Goal: Information Seeking & Learning: Understand process/instructions

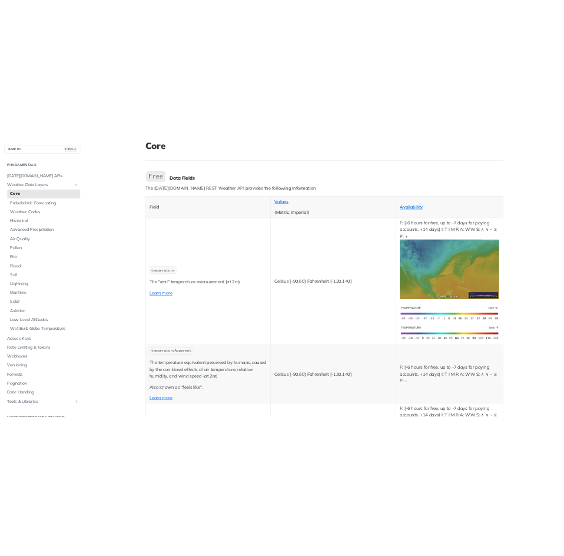
scroll to position [58, 0]
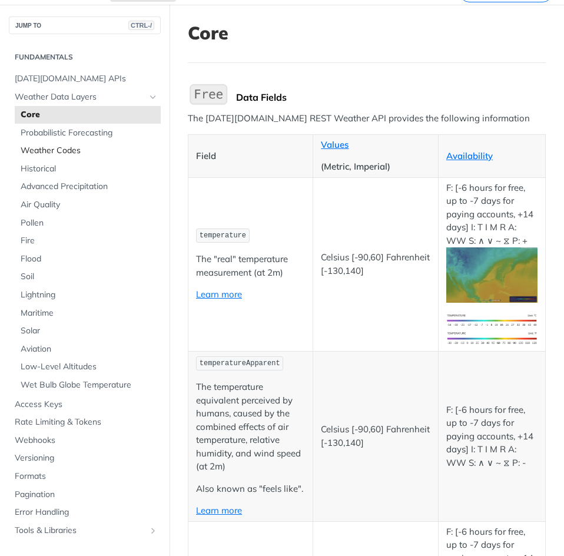
click at [63, 143] on link "Weather Codes" at bounding box center [88, 151] width 146 height 18
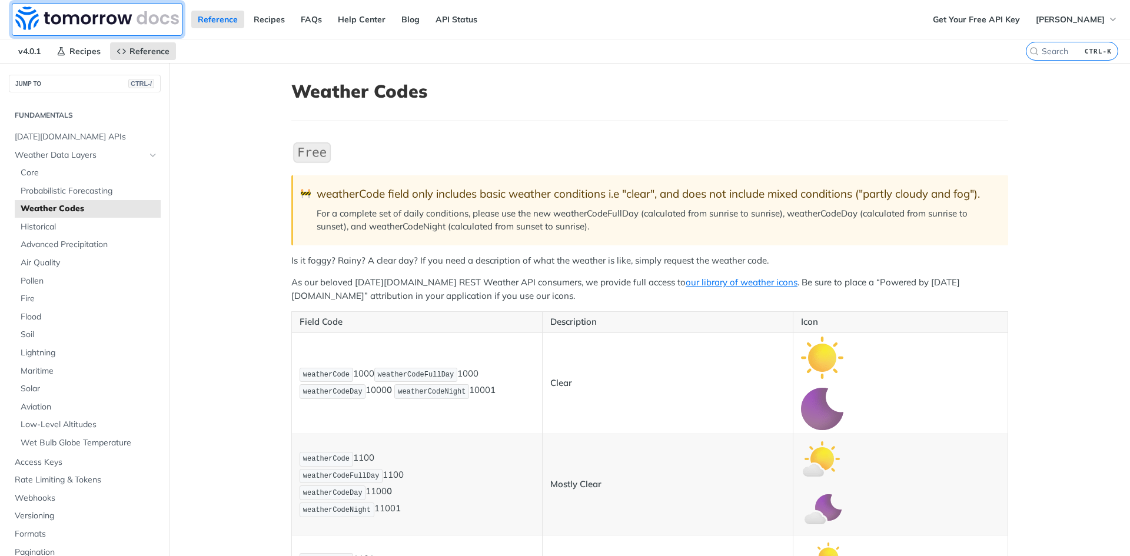
click at [33, 21] on img at bounding box center [97, 18] width 164 height 24
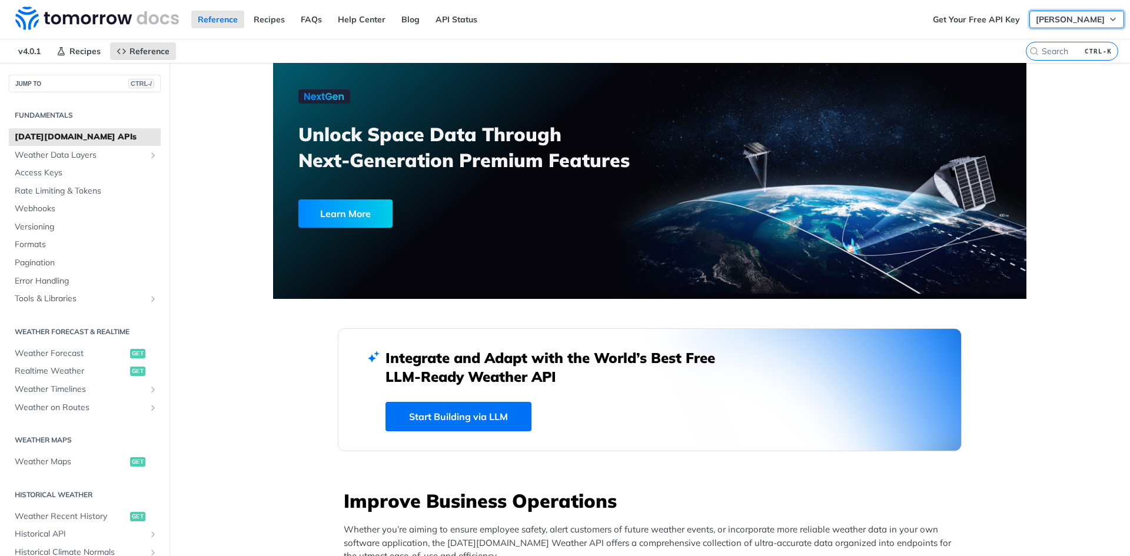
click at [1108, 19] on icon "button" at bounding box center [1112, 19] width 9 height 9
click at [59, 156] on span "Weather Data Layers" at bounding box center [80, 155] width 131 height 12
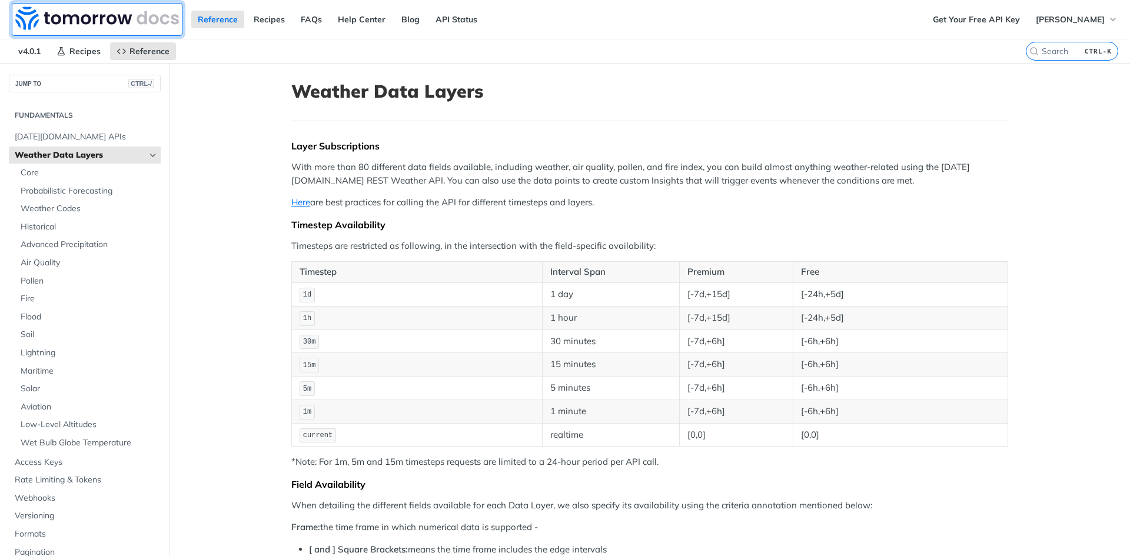
click at [121, 18] on img at bounding box center [97, 18] width 164 height 24
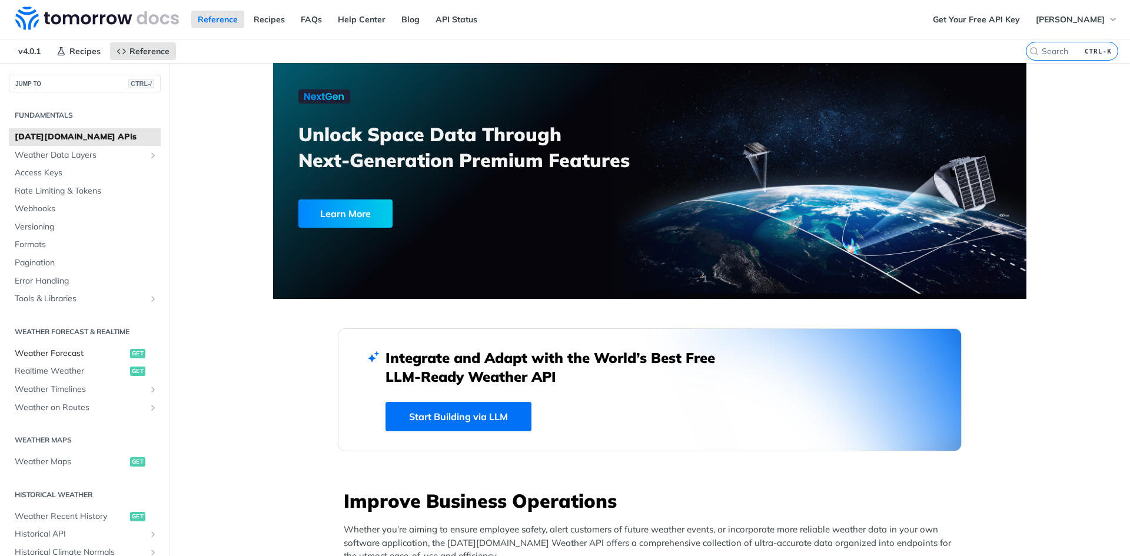
click at [68, 352] on span "Weather Forecast" at bounding box center [71, 354] width 112 height 12
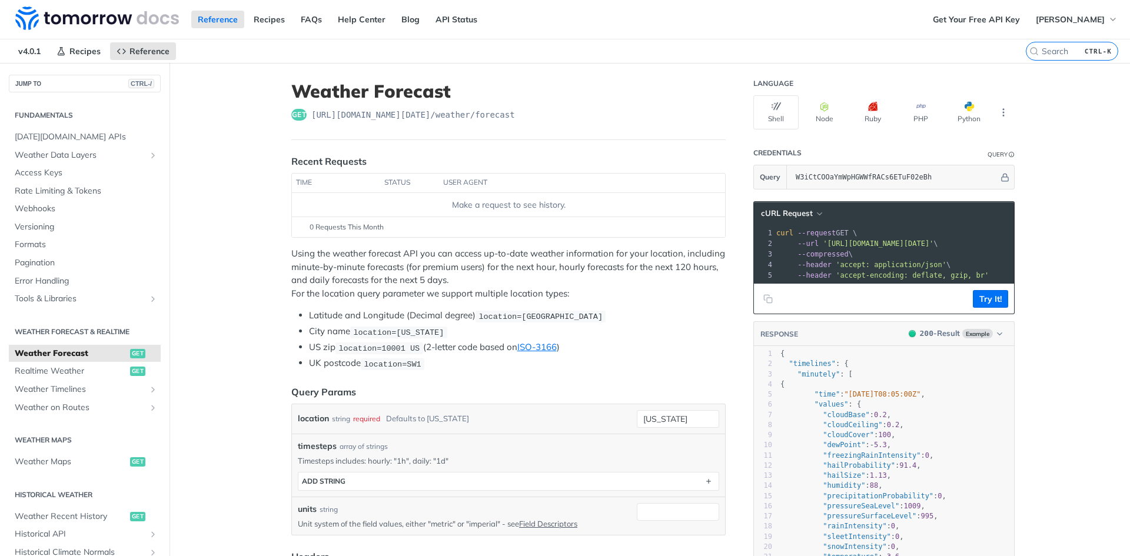
click at [64, 121] on section "Fundamentals Tomorrow.io APIs Weather Data Layers Core Probabilistic Forecastin…" at bounding box center [85, 206] width 152 height 205
click at [68, 112] on h2 "Fundamentals" at bounding box center [85, 115] width 152 height 11
click at [1108, 22] on icon "button" at bounding box center [1112, 19] width 9 height 9
click at [772, 26] on div "Reference Recipes FAQs Help Center Blog API Status" at bounding box center [463, 19] width 926 height 39
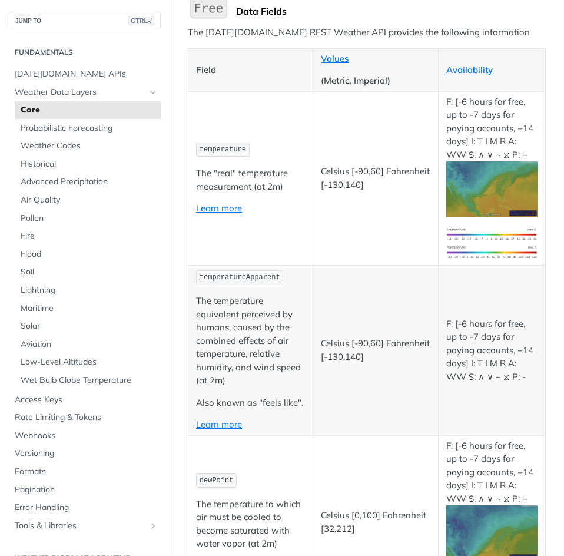
scroll to position [144, 0]
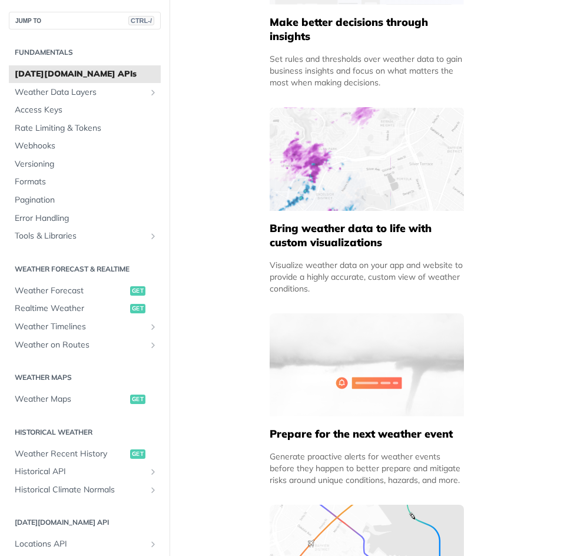
scroll to position [1088, 0]
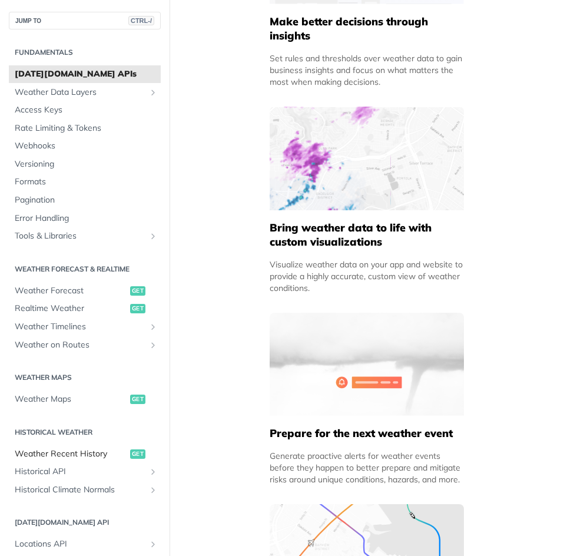
click at [74, 451] on span "Weather Recent History" at bounding box center [71, 454] width 112 height 12
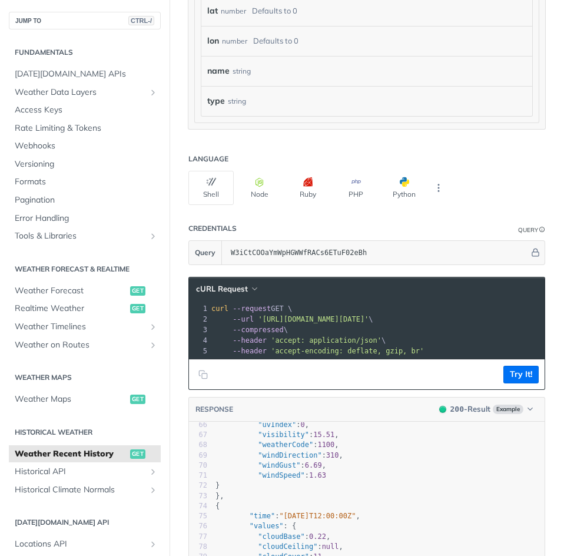
scroll to position [1061, 0]
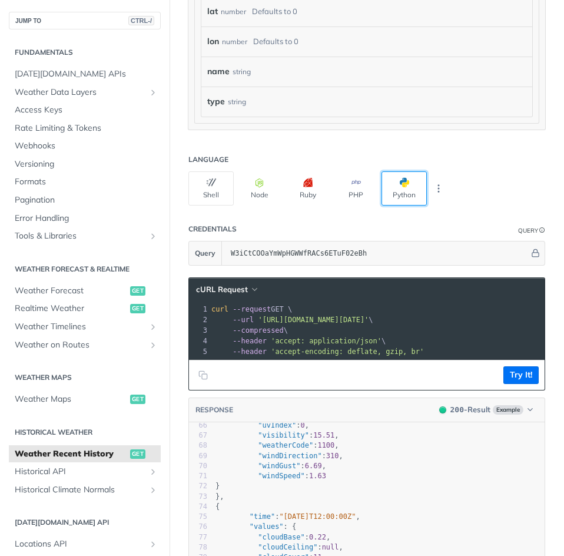
click at [398, 183] on button "Python" at bounding box center [403, 188] width 45 height 34
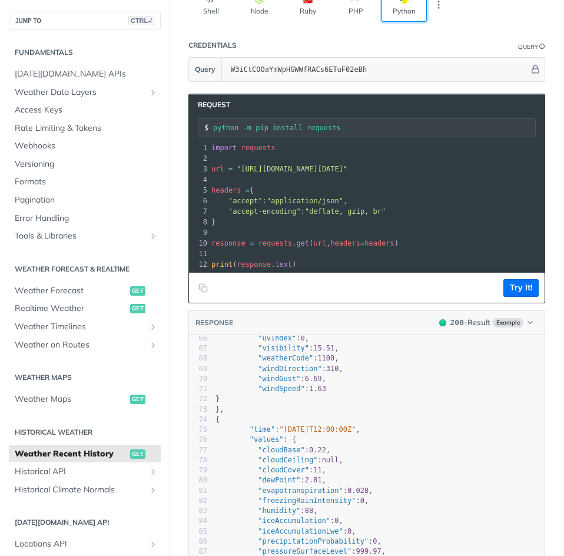
scroll to position [1244, 0]
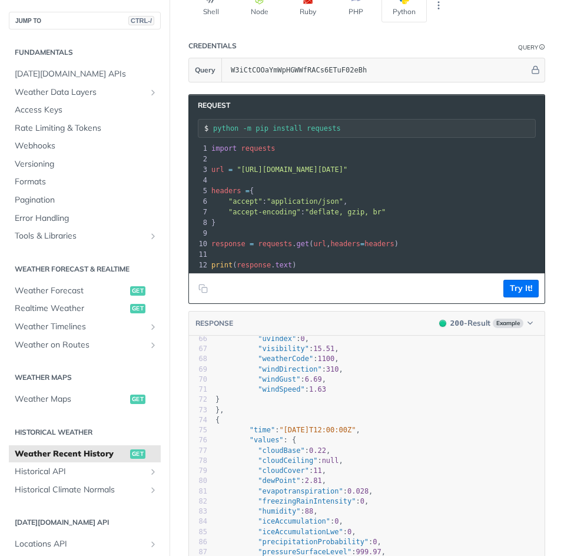
click at [368, 187] on pre "headers = {" at bounding box center [430, 190] width 443 height 11
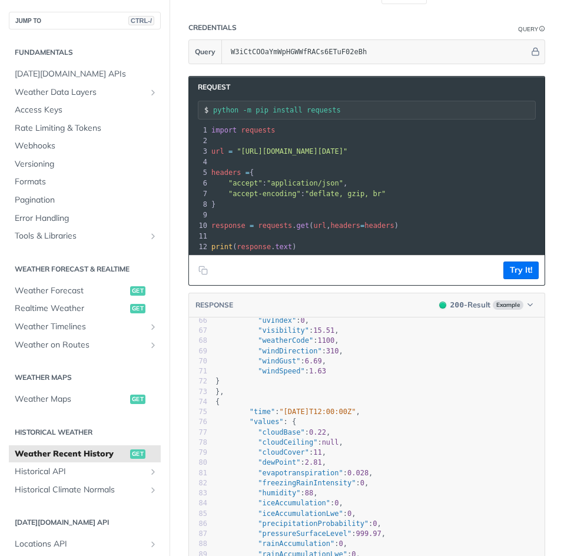
scroll to position [1263, 0]
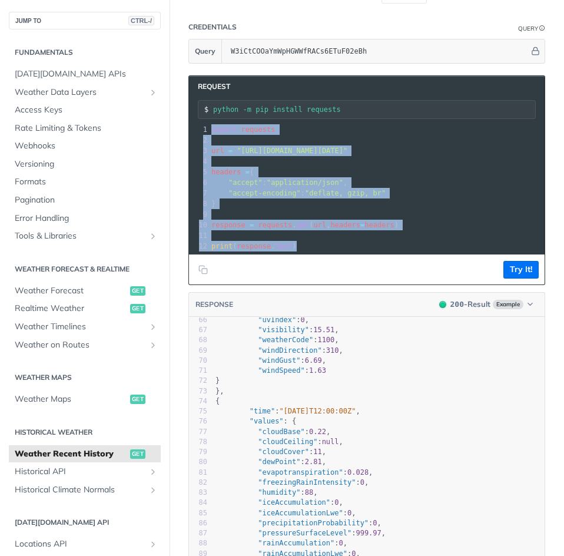
drag, startPoint x: 294, startPoint y: 242, endPoint x: 199, endPoint y: 132, distance: 145.7
click at [209, 132] on div "1 import requests 2 ​ 3 url = "[URL][DOMAIN_NAME][DATE]" 4 ​ 5 headers = { 6 "a…" at bounding box center [430, 187] width 443 height 127
copy div "import requests 2 ​ 3 url = "https://api.tomorrow.io/v4/weather/history/recent?…"
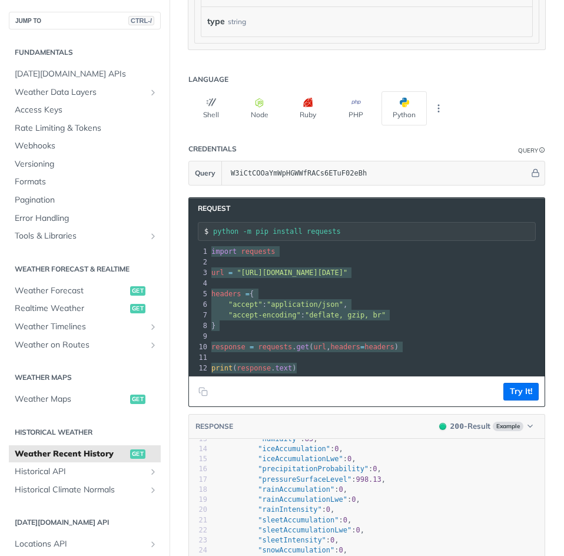
scroll to position [1140, 0]
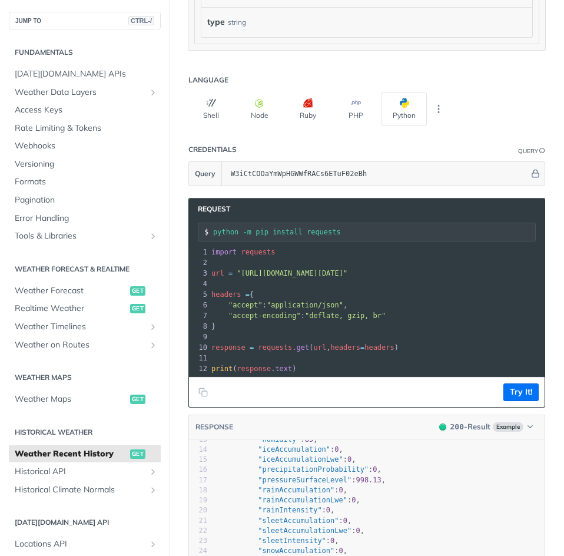
click at [378, 312] on pre ""accept-encoding" : "deflate, gzip, br"" at bounding box center [430, 315] width 443 height 11
click at [347, 272] on span ""[URL][DOMAIN_NAME][DATE]"" at bounding box center [292, 273] width 111 height 8
click at [347, 270] on span ""[URL][DOMAIN_NAME][DATE]"" at bounding box center [292, 273] width 111 height 8
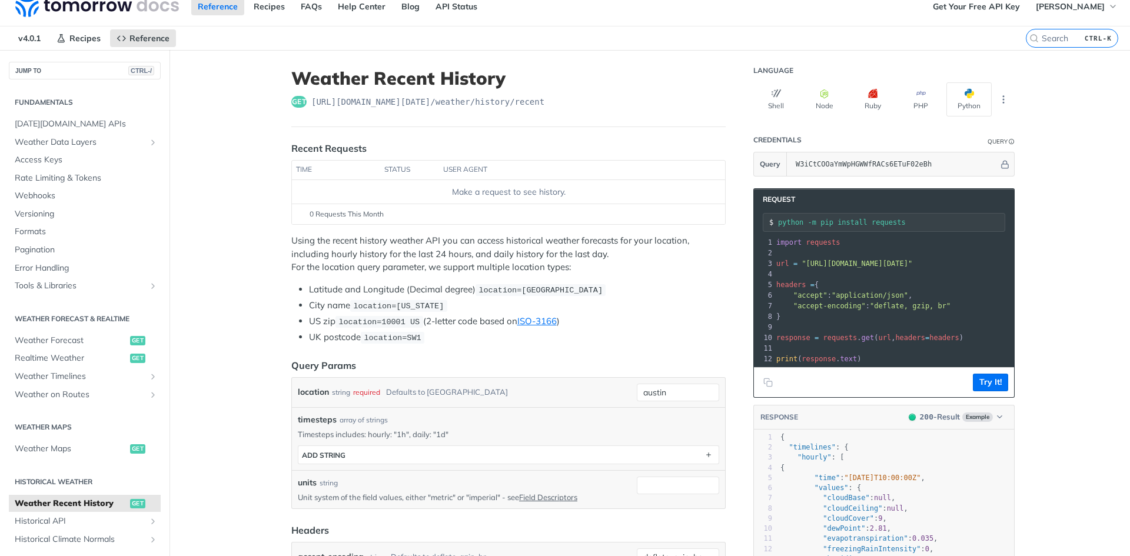
scroll to position [0, 0]
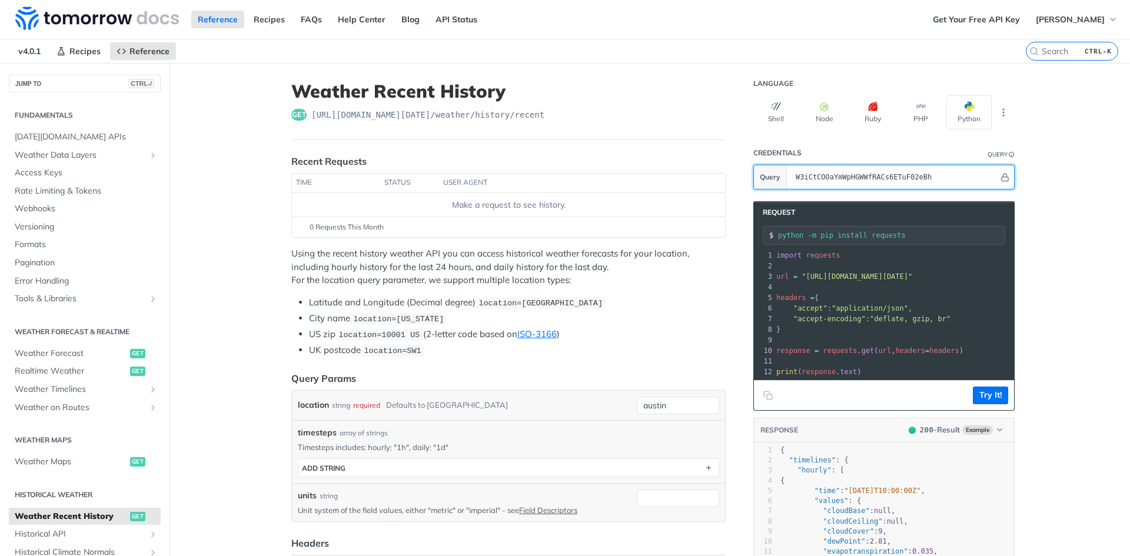
drag, startPoint x: 916, startPoint y: 178, endPoint x: 787, endPoint y: 185, distance: 129.1
click at [563, 185] on input "W3iCtCOOaYmWpHGWWfRACs6ETuF02eBh" at bounding box center [894, 177] width 209 height 24
paste input "W3iCtCOOaYmWpHGWWfRACs6ETuF02eBh"
type input "W3iCtCOOaYmWpHGWWfRACs6ETuF02eBh"
click at [563, 404] on button "Try It!" at bounding box center [990, 396] width 35 height 18
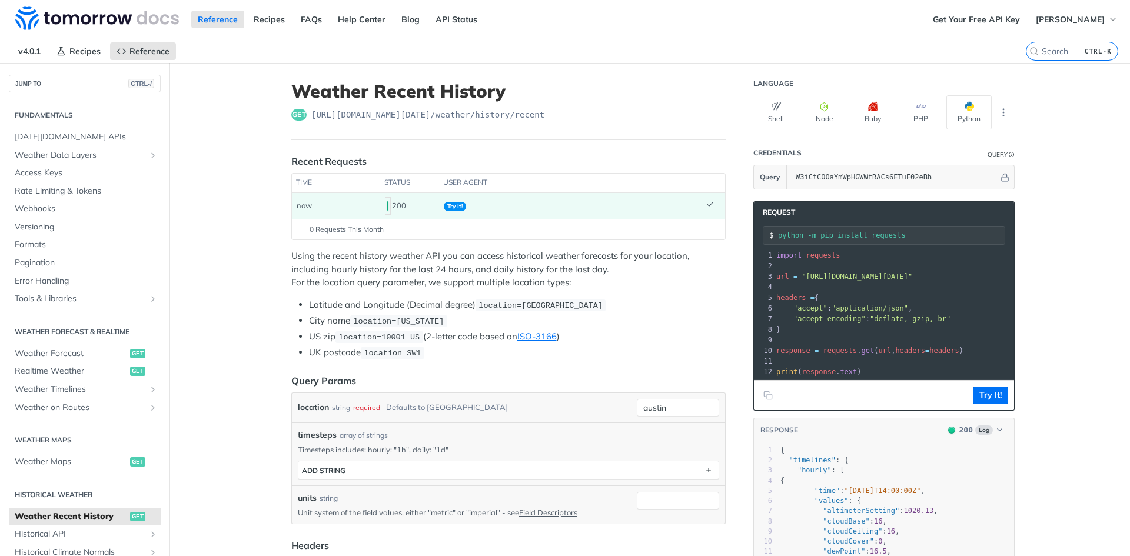
click at [563, 277] on span ""[URL][DOMAIN_NAME][DATE]"" at bounding box center [856, 276] width 111 height 8
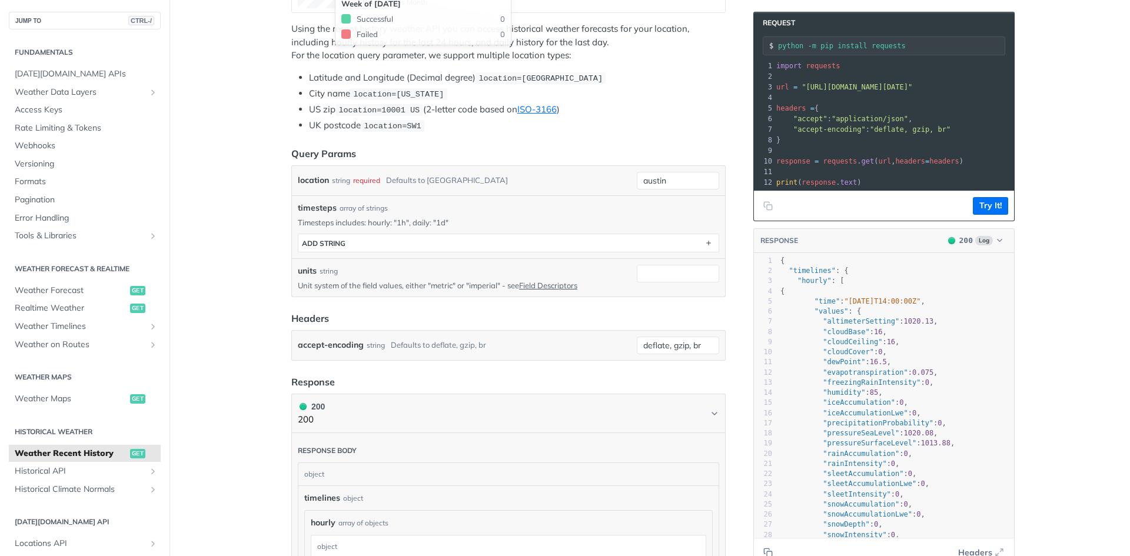
scroll to position [231, 0]
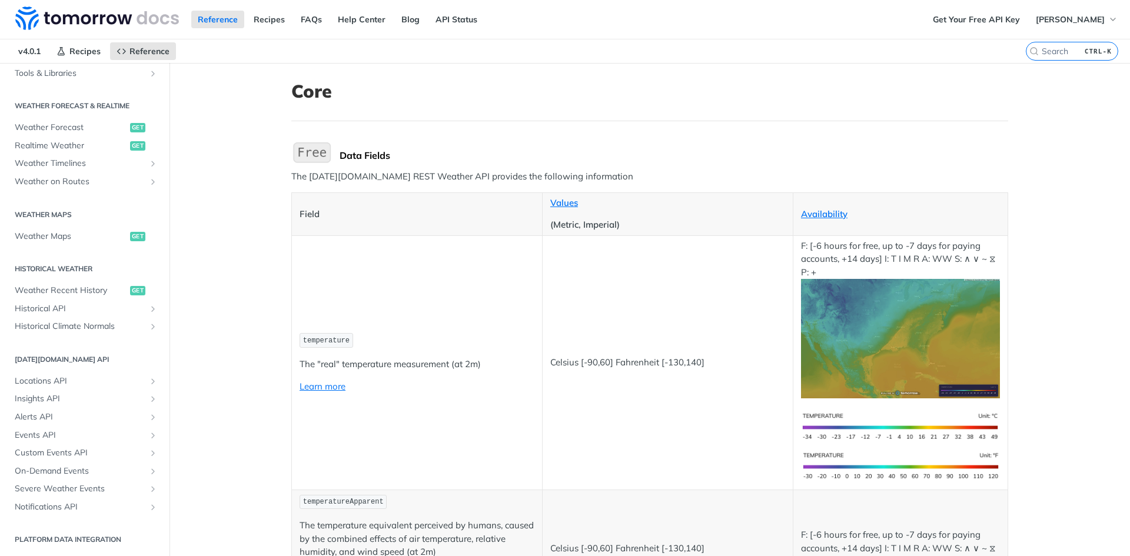
scroll to position [484, 0]
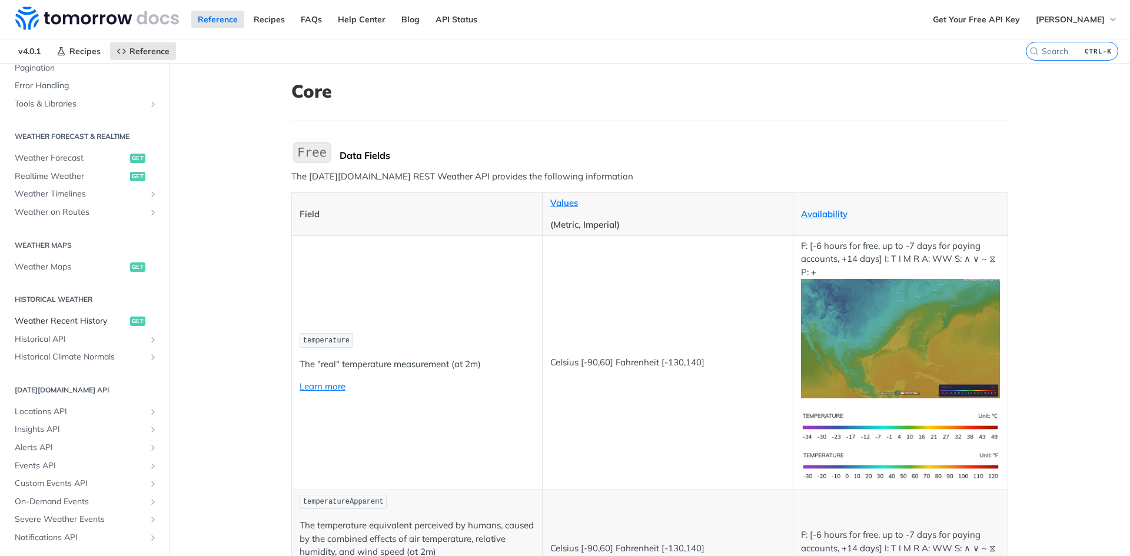
drag, startPoint x: 62, startPoint y: 315, endPoint x: 81, endPoint y: 314, distance: 18.9
click at [62, 315] on span "Weather Recent History" at bounding box center [71, 321] width 112 height 12
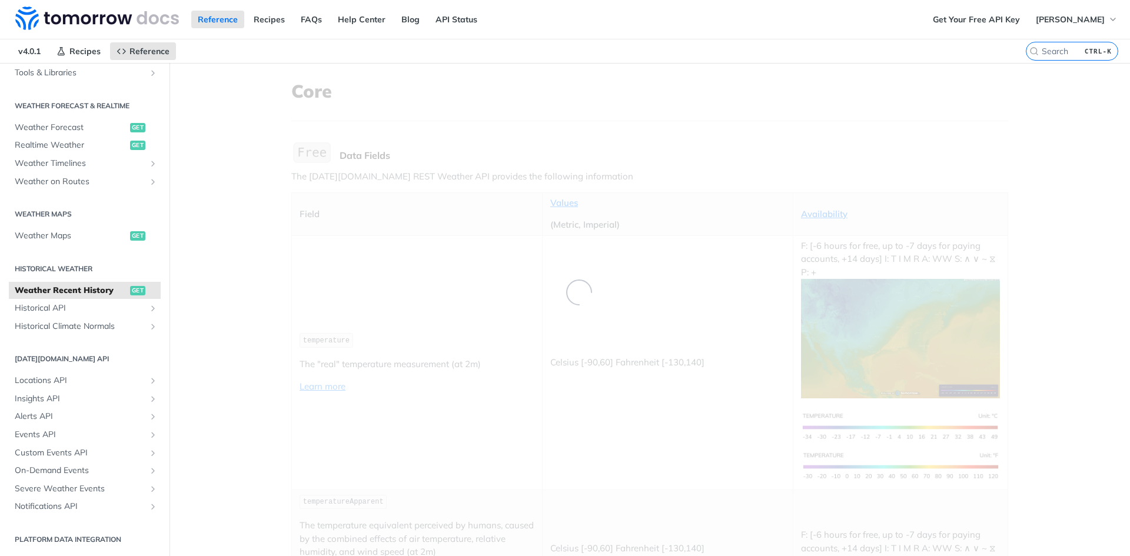
scroll to position [195, 0]
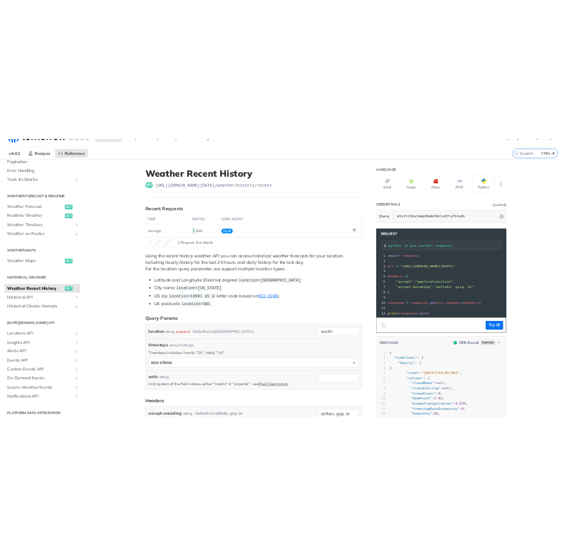
scroll to position [18, 0]
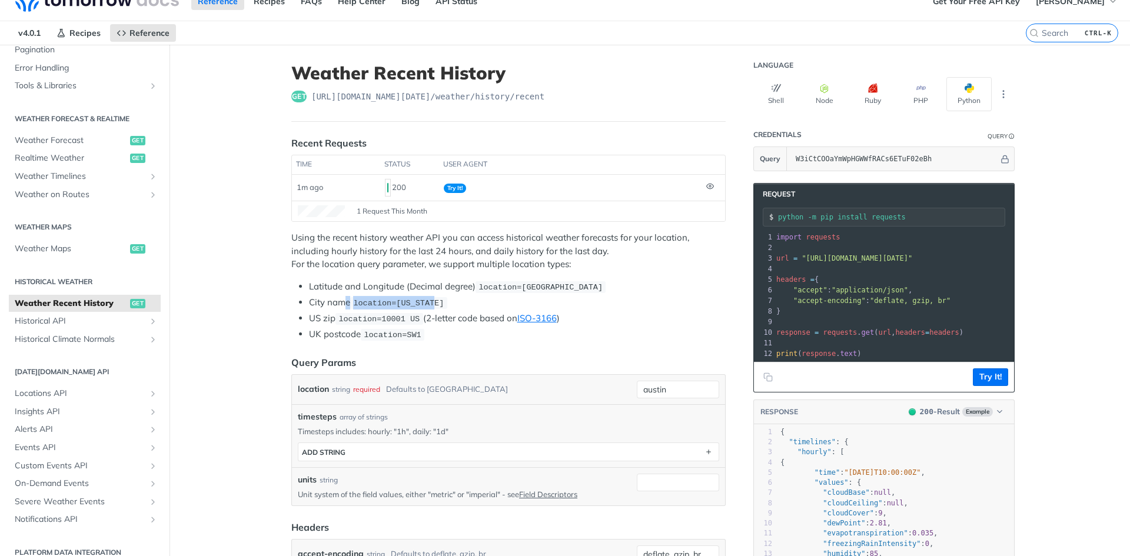
drag, startPoint x: 426, startPoint y: 298, endPoint x: 342, endPoint y: 307, distance: 84.1
click at [342, 307] on li "City name location=new york" at bounding box center [517, 303] width 417 height 14
click at [391, 307] on code "location=new york" at bounding box center [398, 303] width 97 height 12
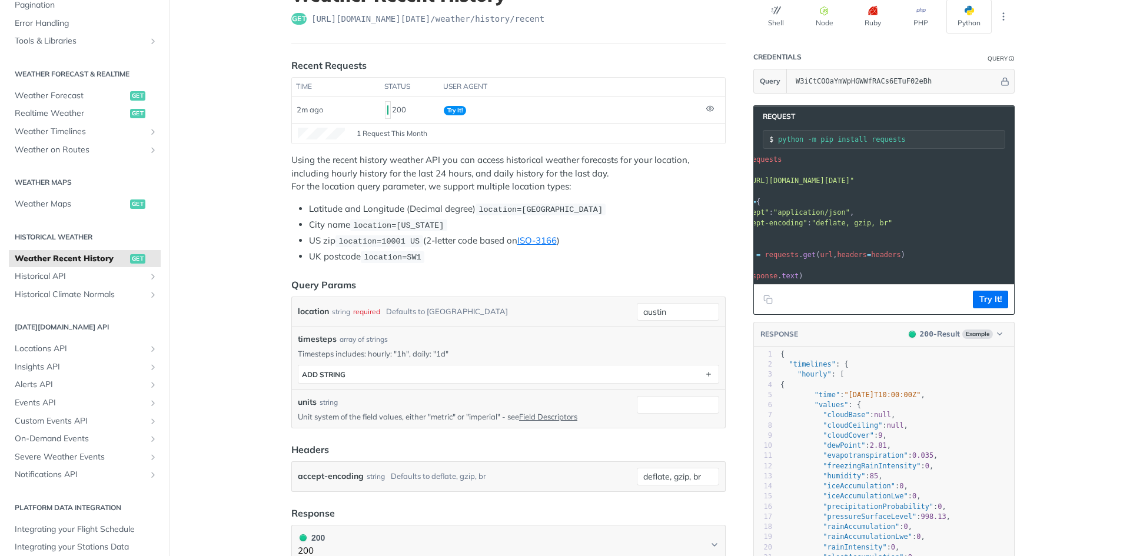
scroll to position [0, 0]
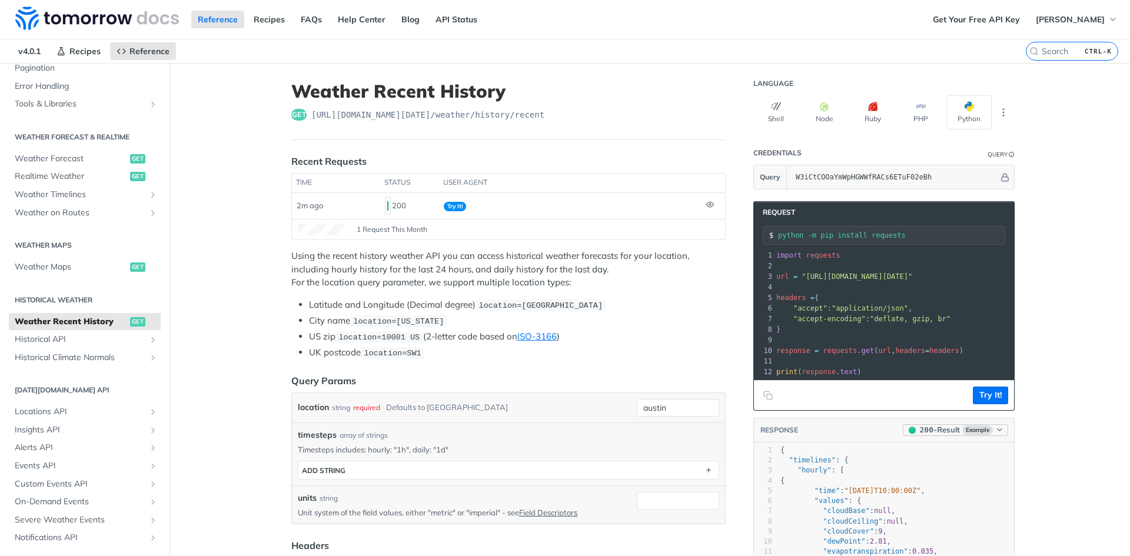
click at [995, 434] on icon "button" at bounding box center [999, 429] width 9 height 9
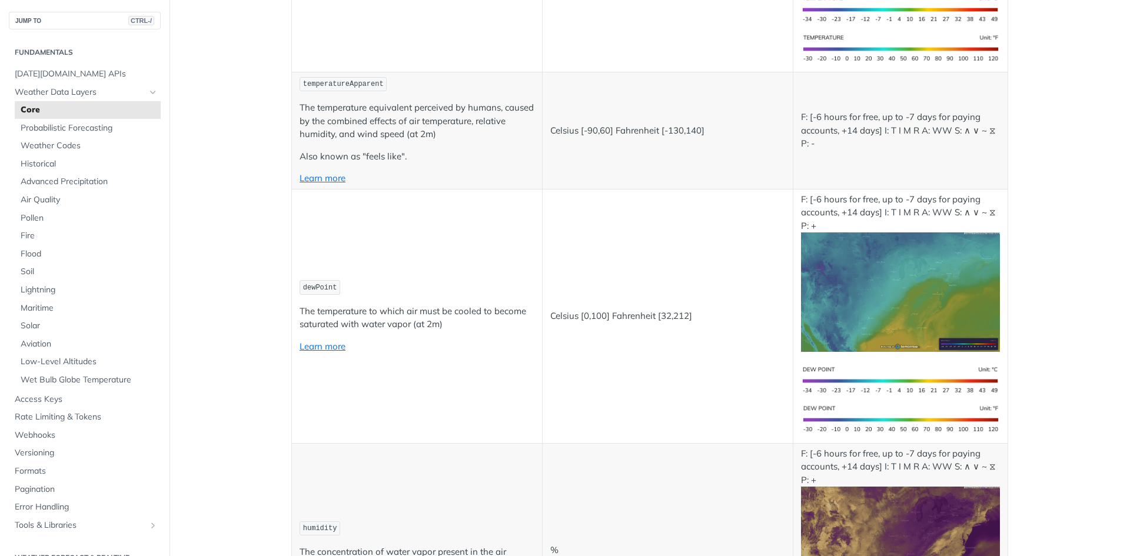
scroll to position [551, 0]
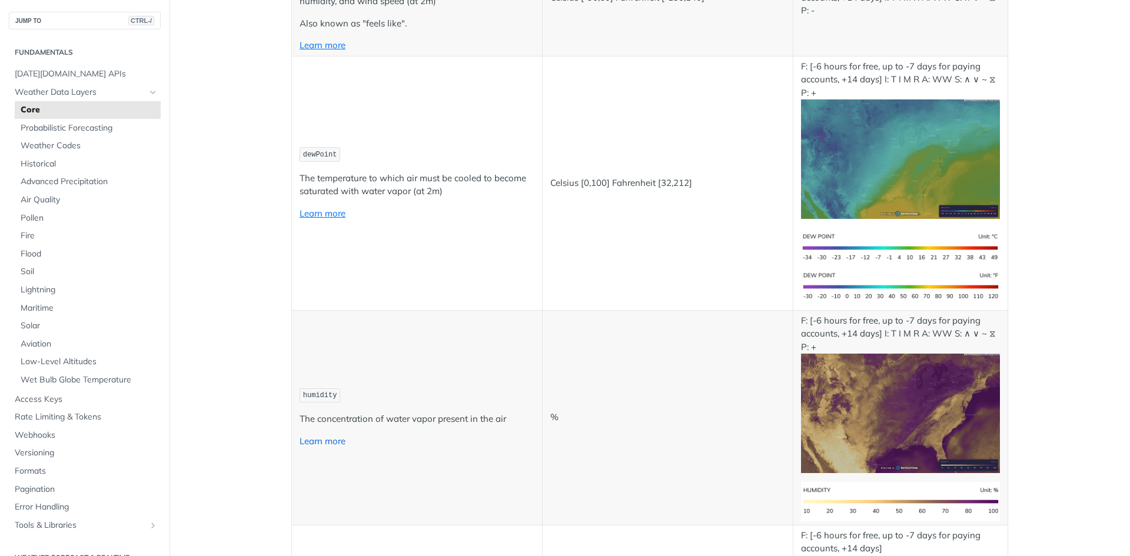
click at [326, 443] on link "Learn more" at bounding box center [323, 440] width 46 height 11
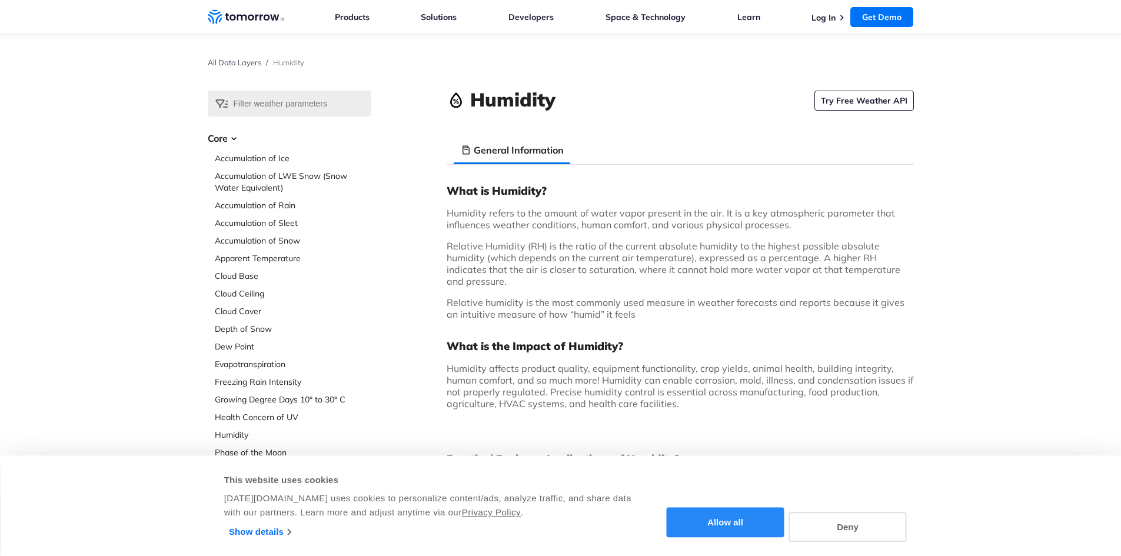
click at [755, 525] on button "Allow all" at bounding box center [726, 523] width 118 height 30
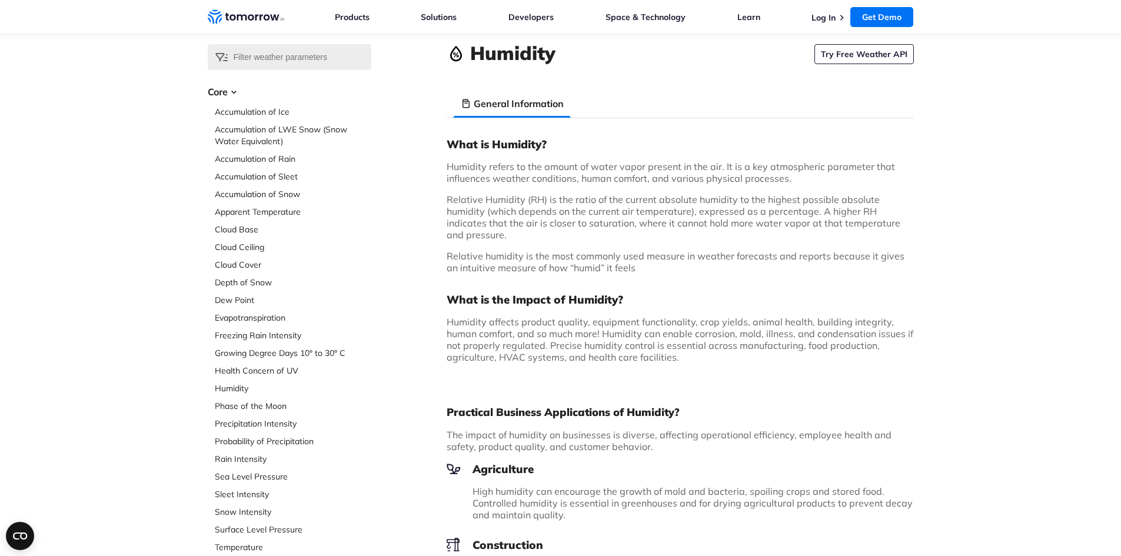
scroll to position [45, 0]
click at [231, 384] on link "Humidity" at bounding box center [293, 390] width 157 height 12
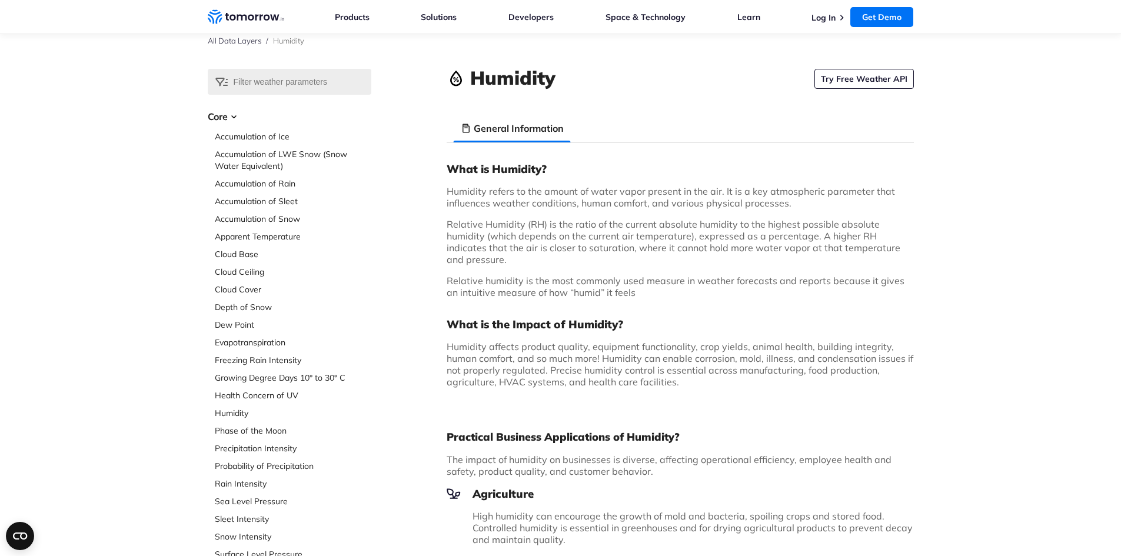
scroll to position [21, 0]
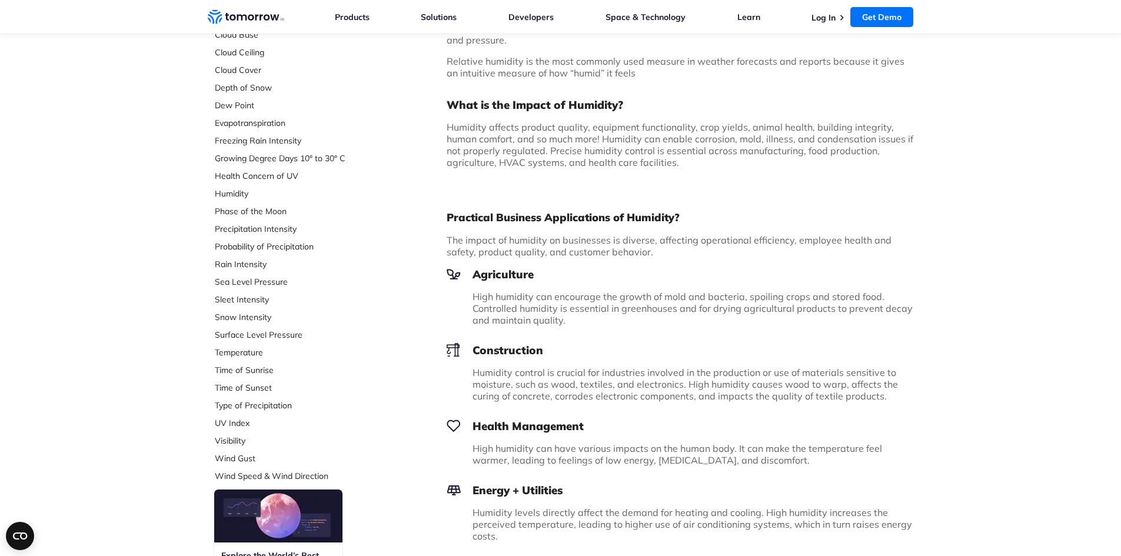
drag, startPoint x: 610, startPoint y: 207, endPoint x: 627, endPoint y: 156, distance: 54.0
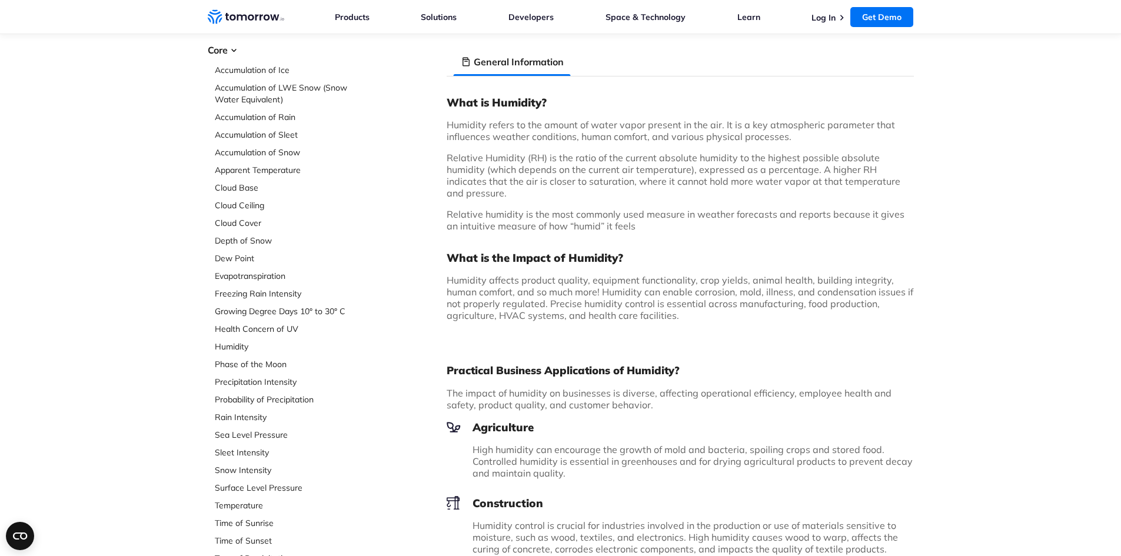
scroll to position [54, 0]
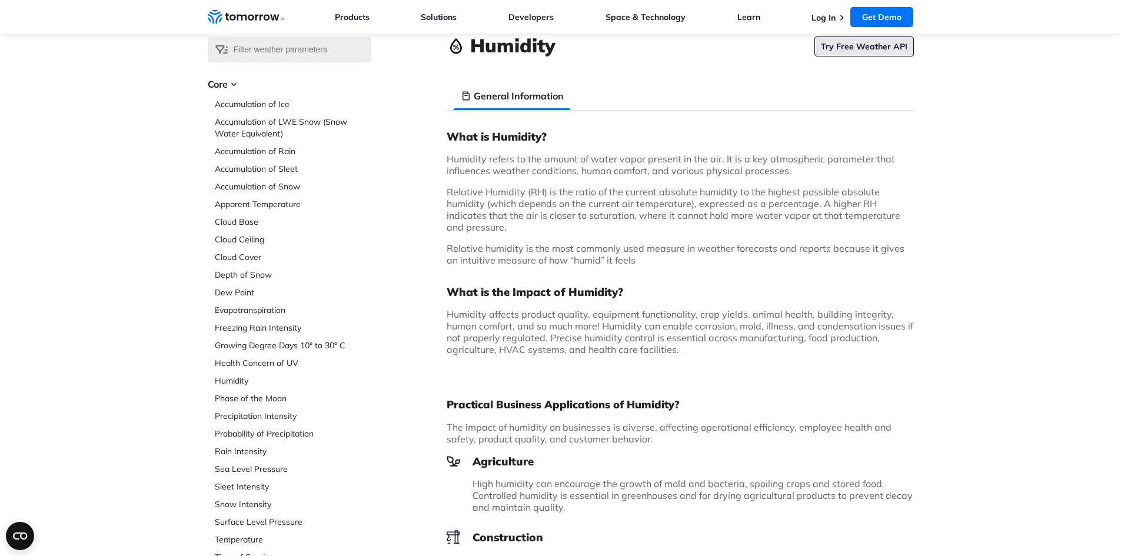
click at [856, 51] on link "Try Free Weather API" at bounding box center [863, 46] width 99 height 20
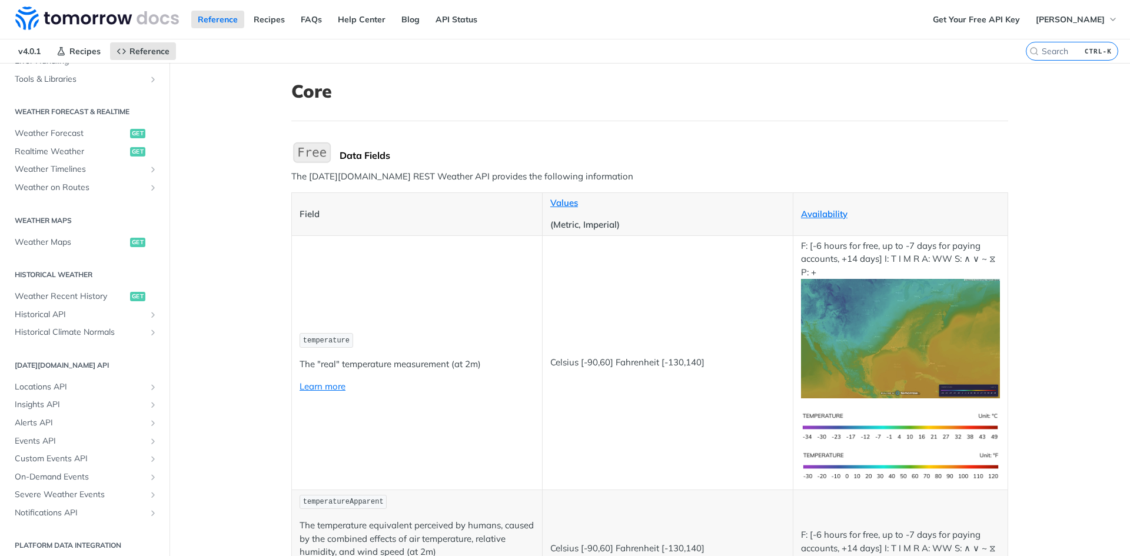
scroll to position [515, 0]
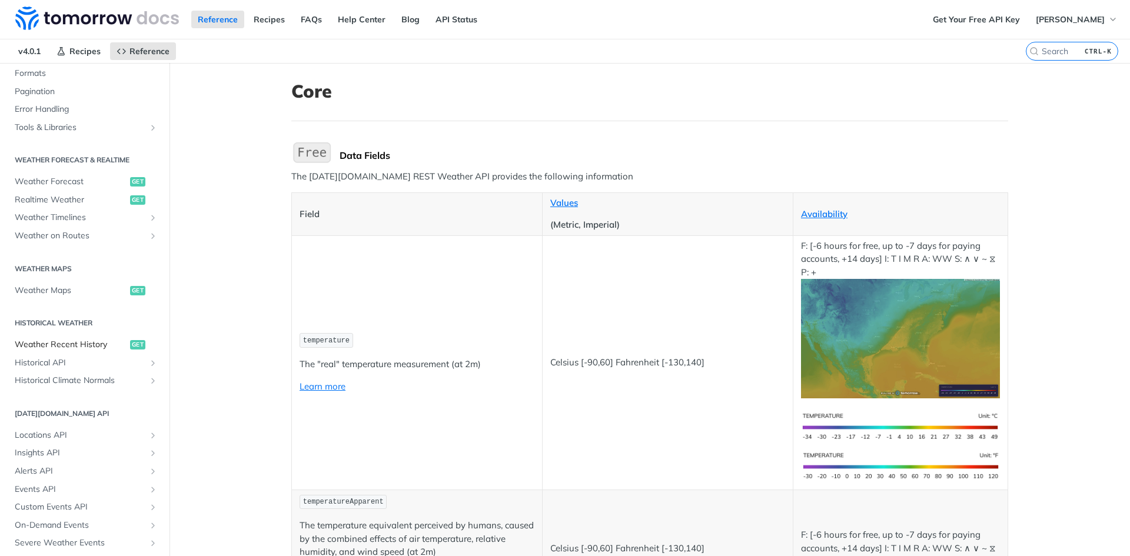
click at [92, 345] on span "Weather Recent History" at bounding box center [71, 345] width 112 height 12
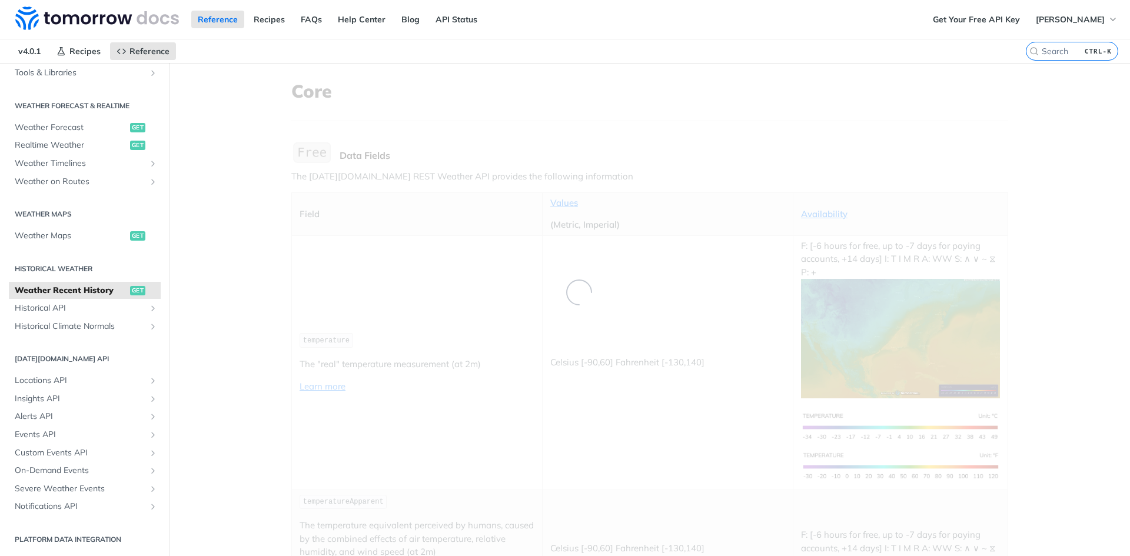
scroll to position [172, 0]
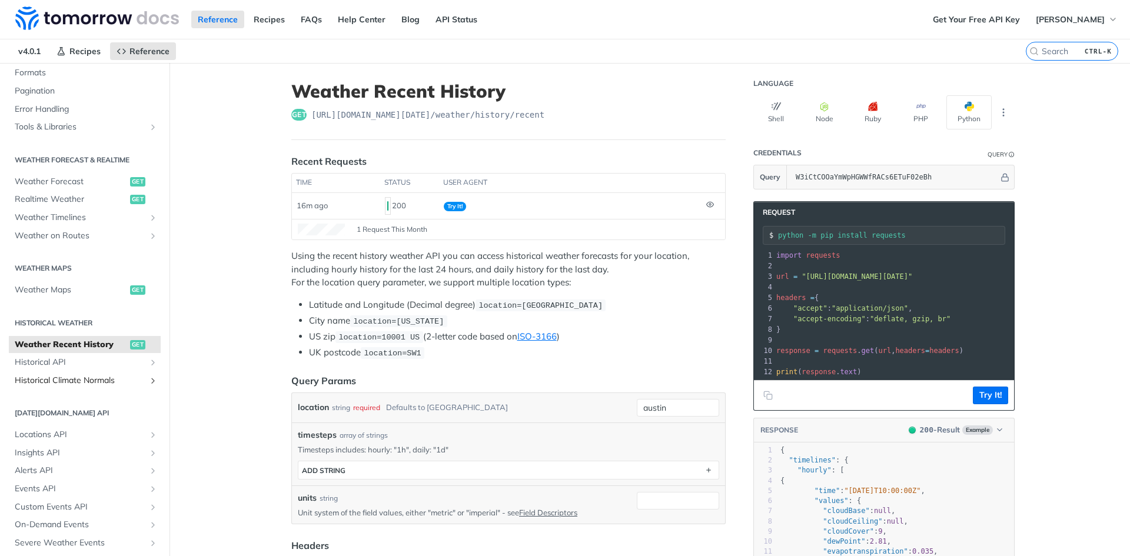
click at [107, 373] on link "Historical Climate Normals" at bounding box center [85, 381] width 152 height 18
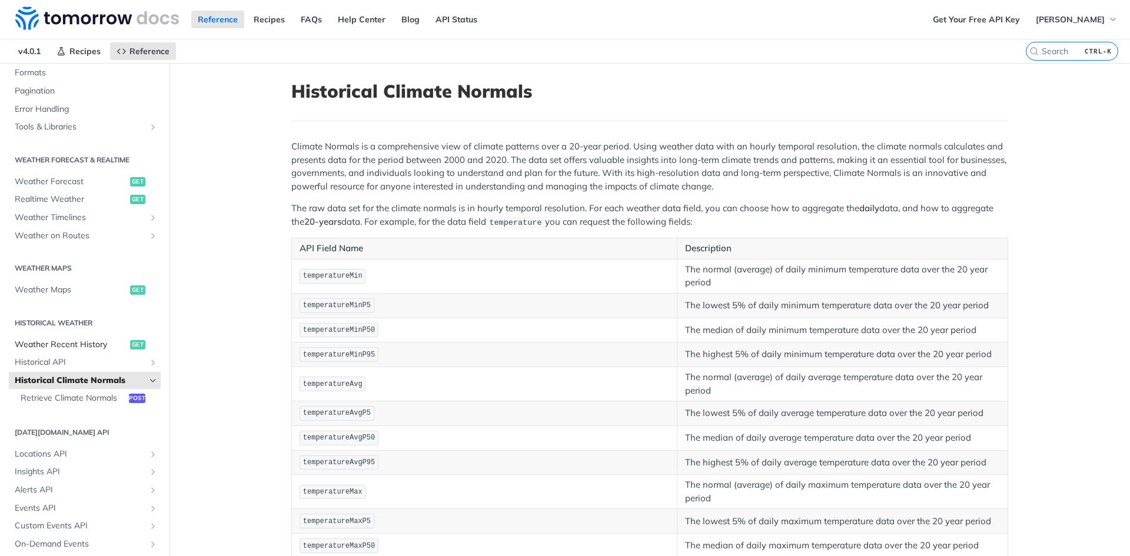
click at [69, 348] on span "Weather Recent History" at bounding box center [71, 345] width 112 height 12
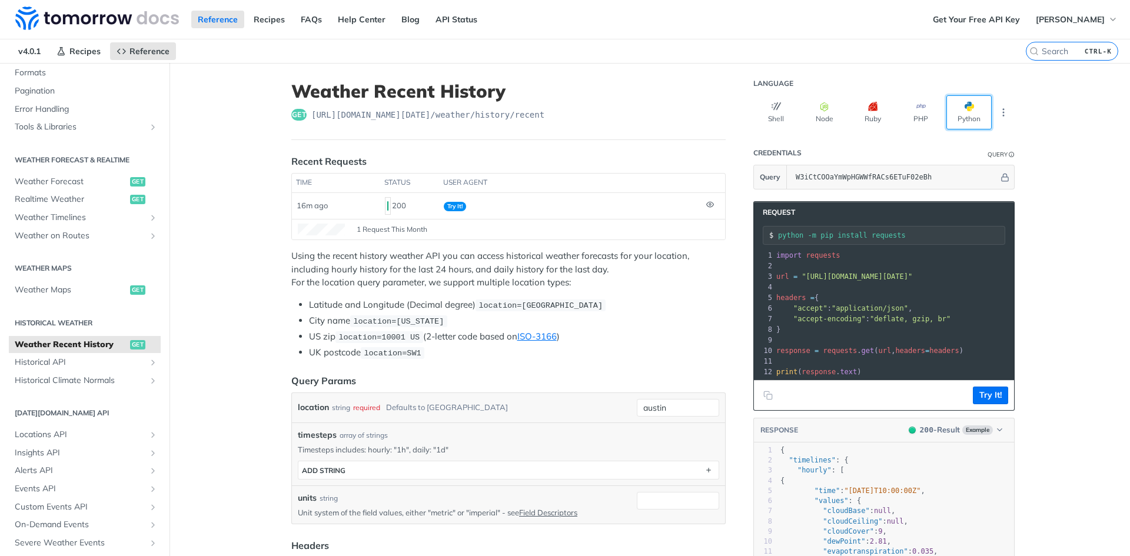
click at [974, 108] on span "button" at bounding box center [974, 106] width 0 height 9
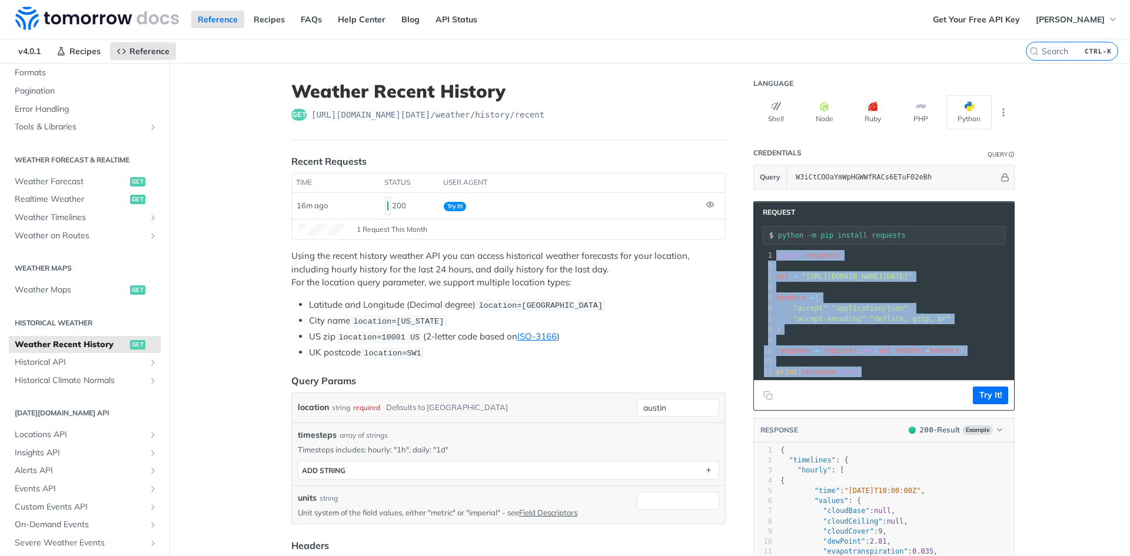
drag, startPoint x: 862, startPoint y: 372, endPoint x: 768, endPoint y: 248, distance: 155.5
click at [768, 248] on div "xxxxxxxxxx 12 1 import requests 2 ​ 3 url = "https://api.tomorrow.io/v4/weather…" at bounding box center [899, 328] width 290 height 161
copy div "import requests 2 ​ 3 url = "https://api.tomorrow.io/v4/weather/history/recent?…"
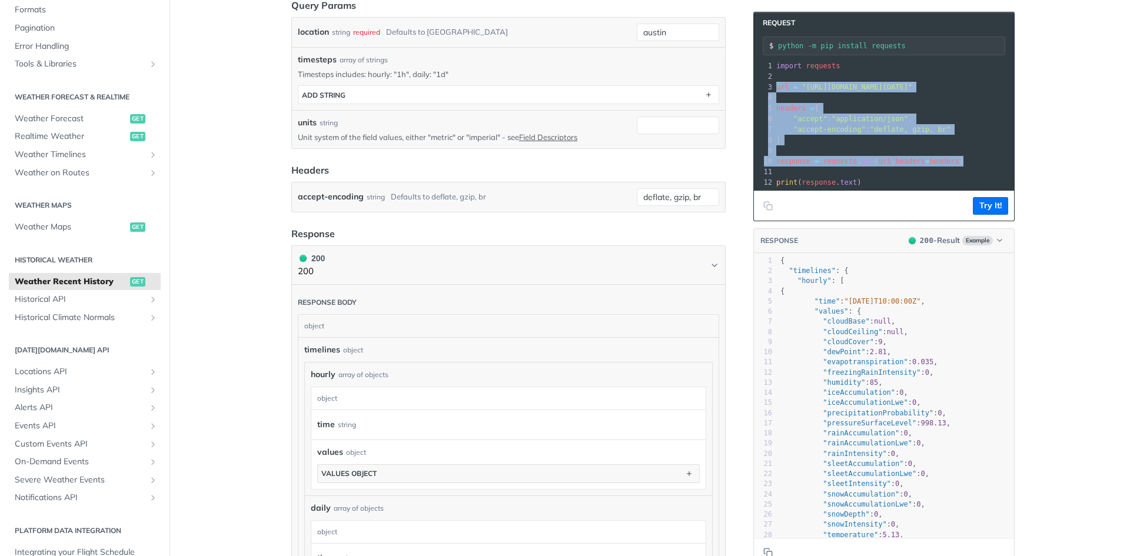
drag, startPoint x: 771, startPoint y: 88, endPoint x: 950, endPoint y: 161, distance: 192.4
click at [950, 161] on div "1 import requests 2 ​ 3 url = "[URL][DOMAIN_NAME][DATE]" 4 ​ 5 headers = { 6 "a…" at bounding box center [995, 124] width 443 height 127
copy div "url = "https://api.tomorrow.io/v4/weather/history/recent?location=austin&apikey…"
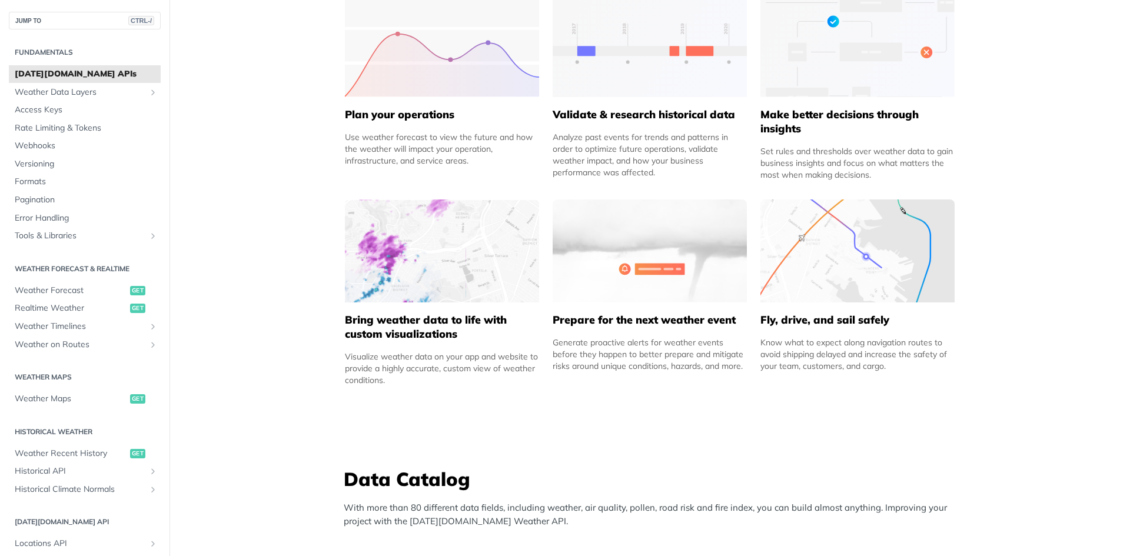
scroll to position [587, 0]
click at [64, 308] on span "Realtime Weather" at bounding box center [71, 308] width 112 height 12
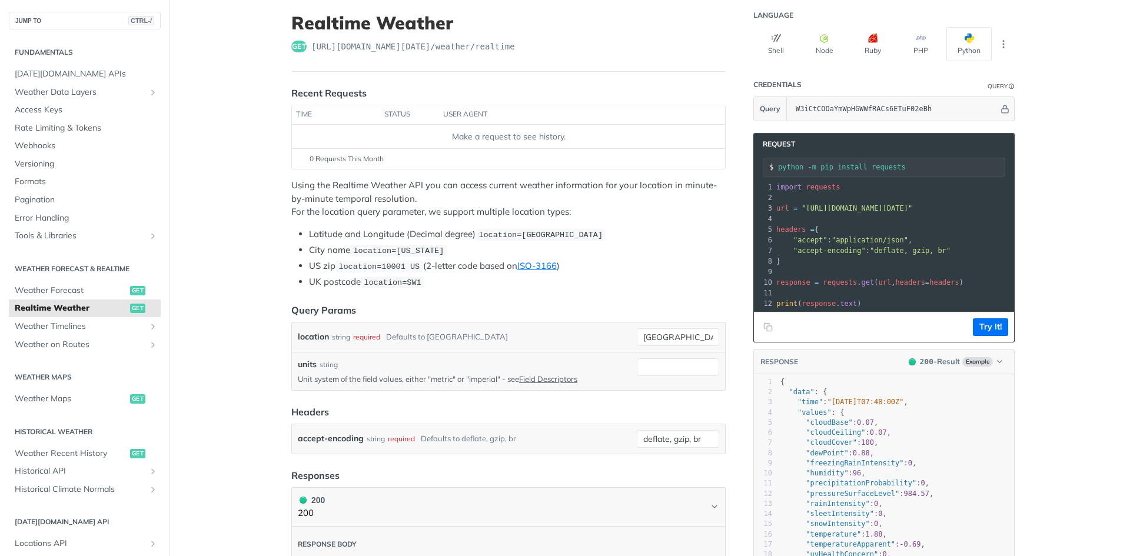
scroll to position [68, 0]
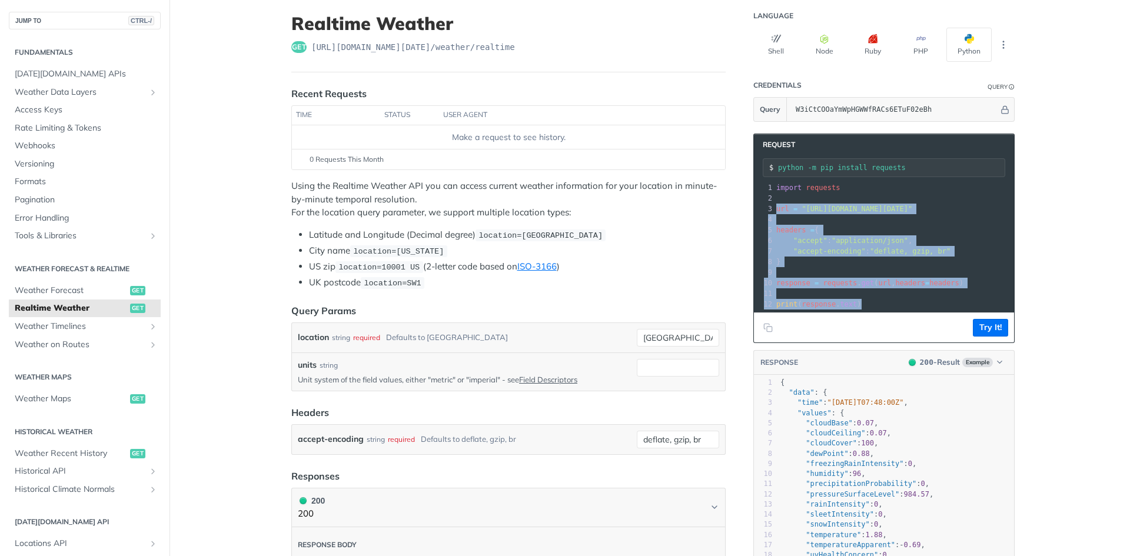
drag, startPoint x: 771, startPoint y: 205, endPoint x: 852, endPoint y: 308, distance: 130.7
click at [852, 308] on div "1 import requests 2 ​ 3 url = "[URL][DOMAIN_NAME][DATE]" 4 ​ 5 headers = { 6 "a…" at bounding box center [986, 245] width 424 height 127
copy div "url = "[URL][DOMAIN_NAME][DATE]" 4 ​ 5 headers = { 6 "accept" : "application/js…"
click at [66, 325] on span "Weather Timelines" at bounding box center [80, 327] width 131 height 12
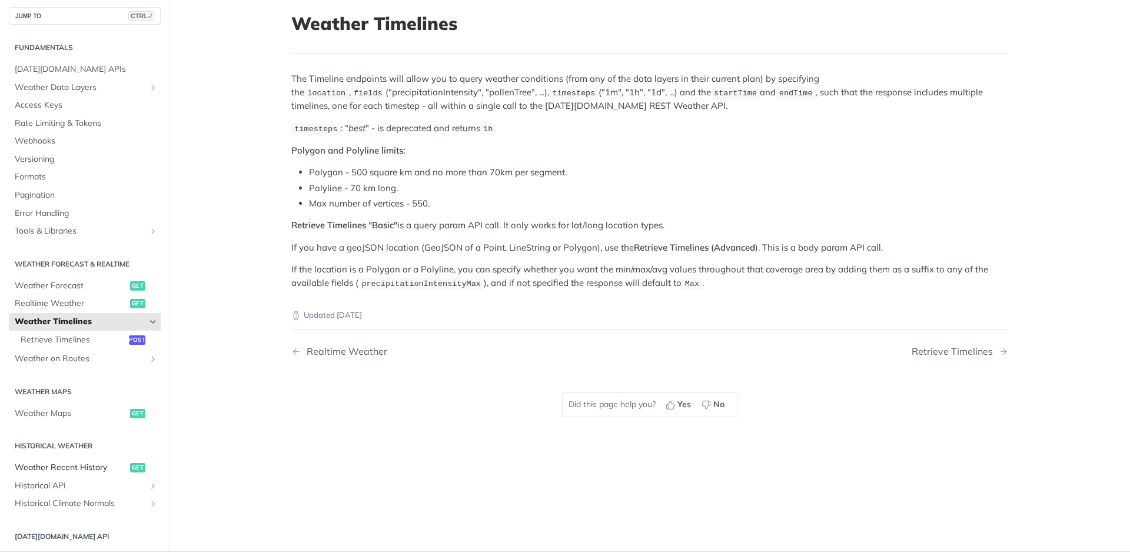
click at [58, 467] on span "Weather Recent History" at bounding box center [71, 468] width 112 height 12
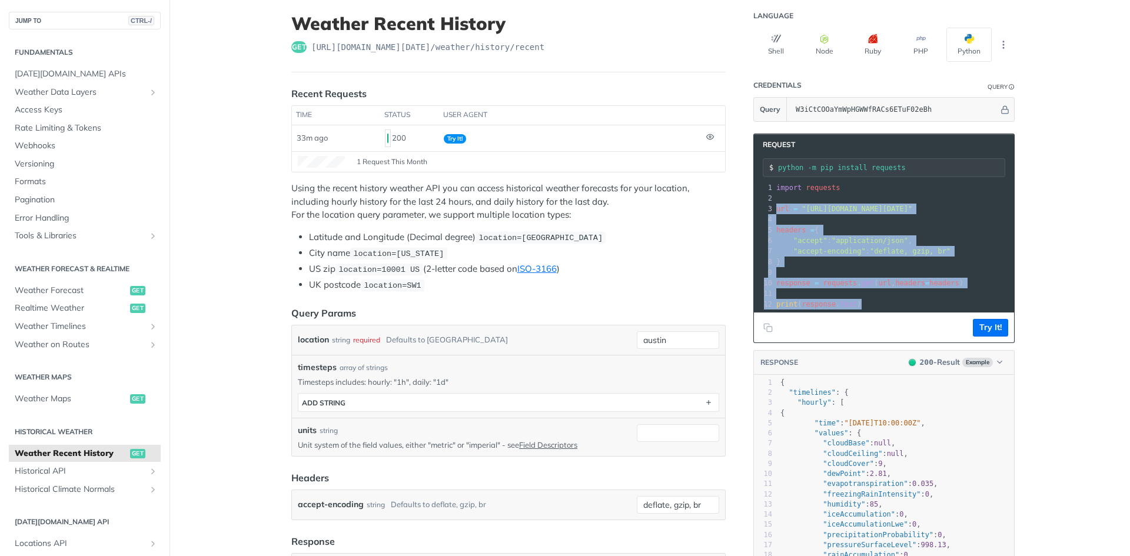
drag, startPoint x: 771, startPoint y: 208, endPoint x: 857, endPoint y: 303, distance: 127.9
click at [857, 303] on div "1 import requests 2 ​ 3 url = "[URL][DOMAIN_NAME][DATE]" 4 ​ 5 headers = { 6 "a…" at bounding box center [995, 245] width 443 height 127
copy div "url = "[URL][DOMAIN_NAME][DATE]" 4 ​ 5 headers = { 6 "accept" : "application/js…"
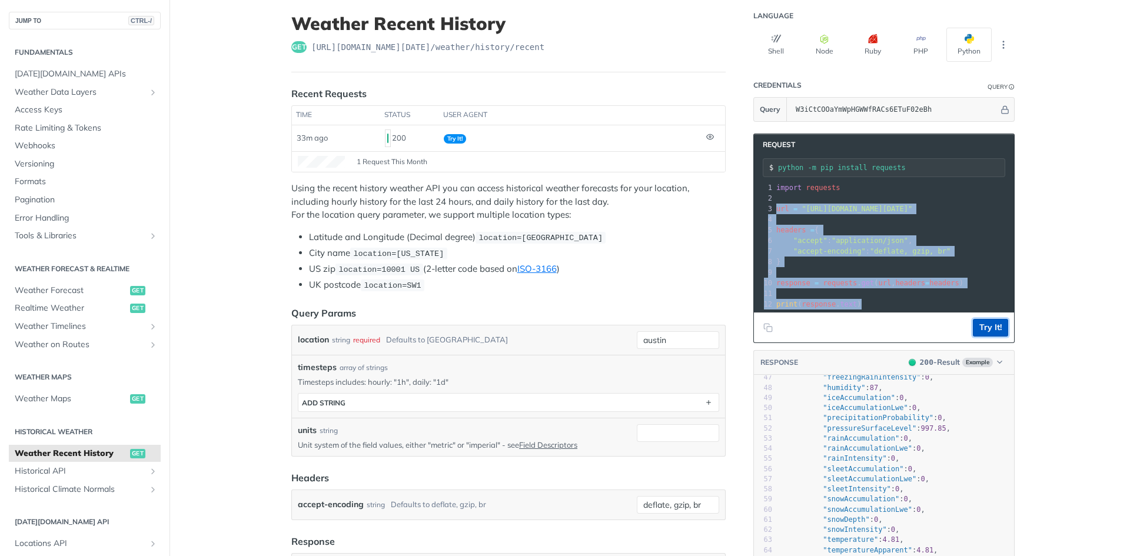
click at [992, 335] on button "Try It!" at bounding box center [990, 328] width 35 height 18
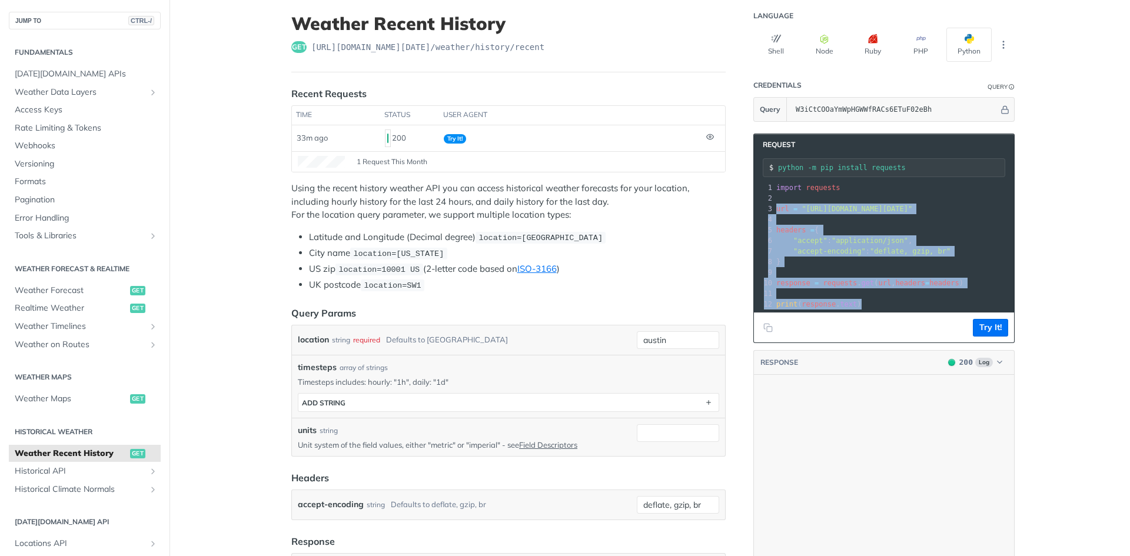
scroll to position [0, 0]
